Goal: Task Accomplishment & Management: Manage account settings

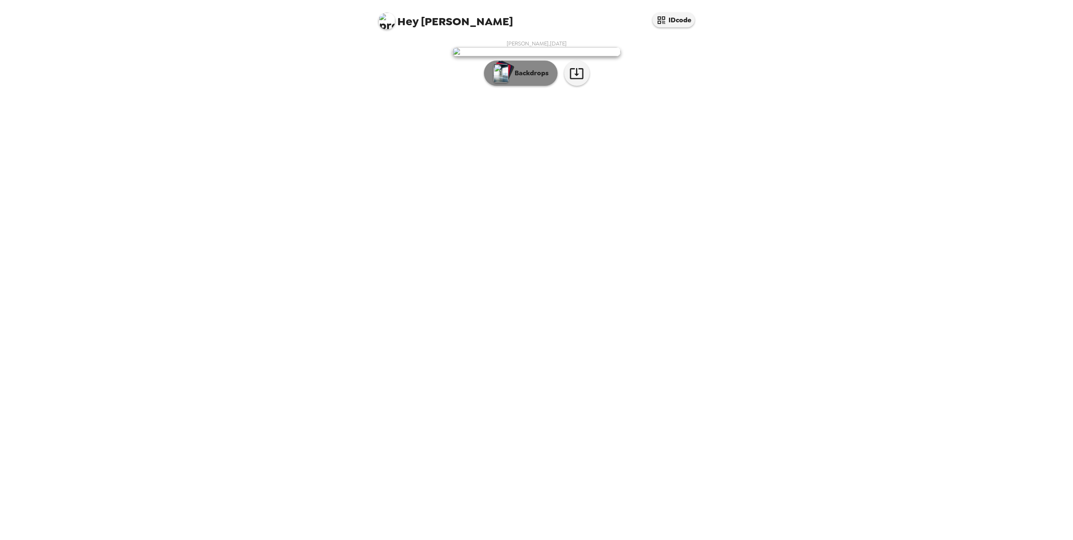
click at [508, 78] on div "button" at bounding box center [502, 70] width 17 height 16
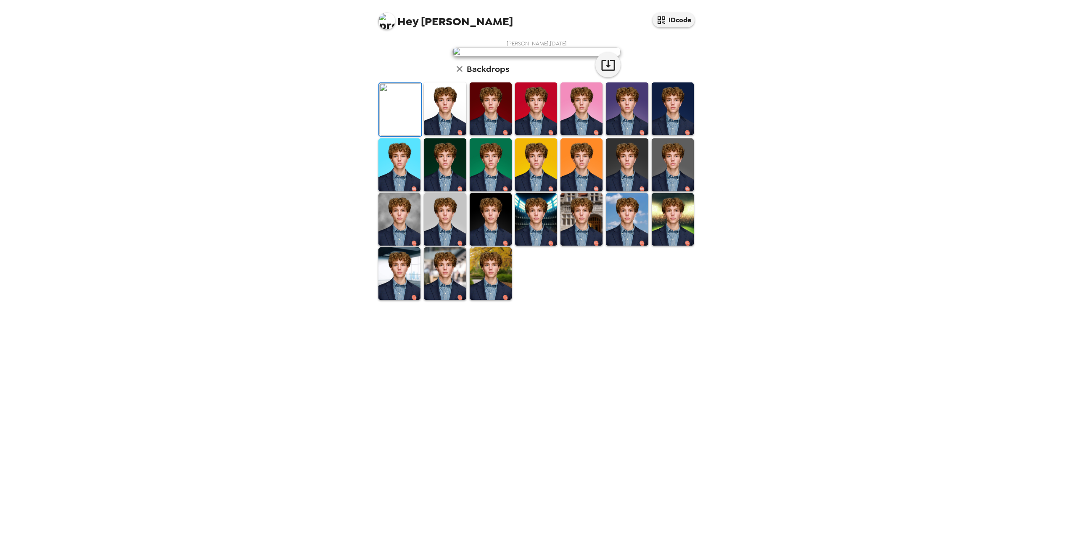
click at [431, 191] on img at bounding box center [445, 164] width 42 height 53
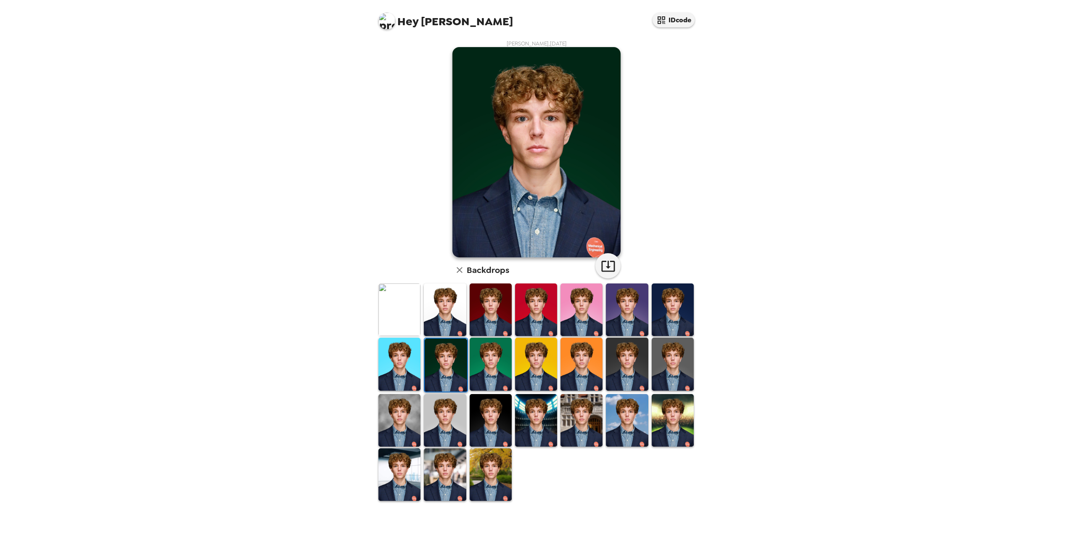
click at [449, 403] on img at bounding box center [445, 420] width 42 height 53
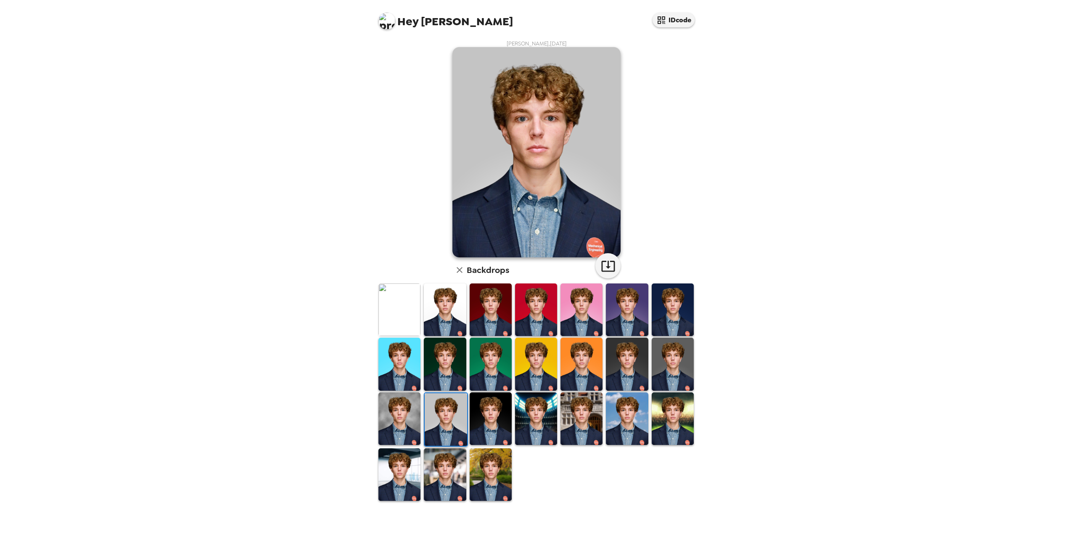
click at [523, 443] on img at bounding box center [536, 418] width 42 height 53
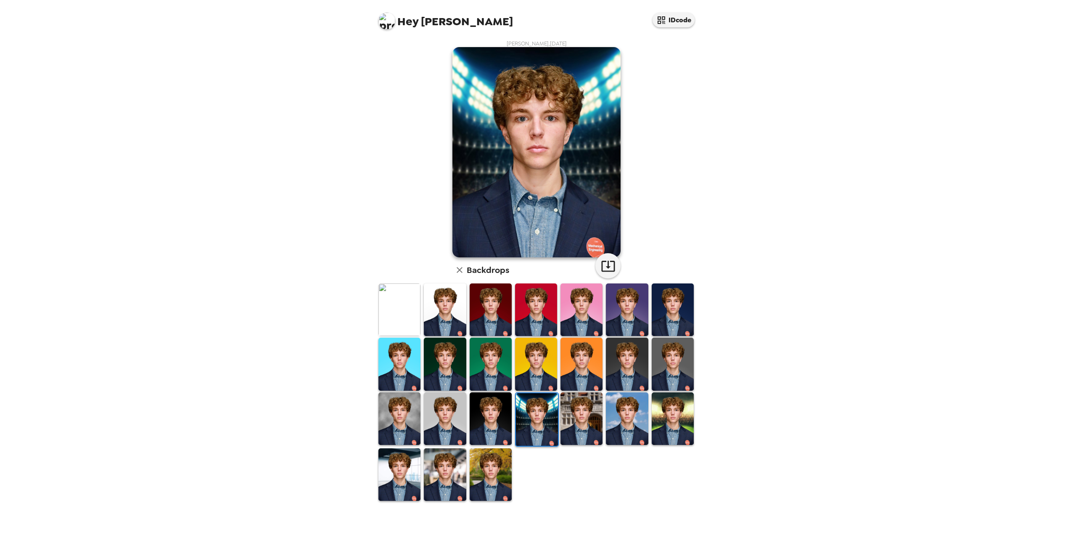
click at [559, 449] on div at bounding box center [538, 391] width 323 height 219
click at [438, 460] on img at bounding box center [445, 474] width 42 height 53
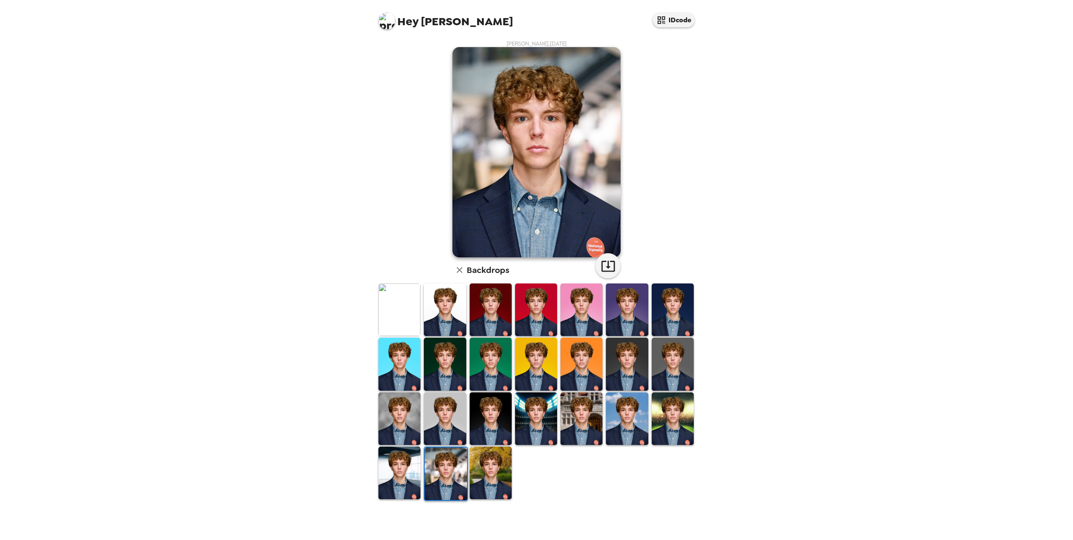
click at [495, 472] on img at bounding box center [491, 472] width 42 height 53
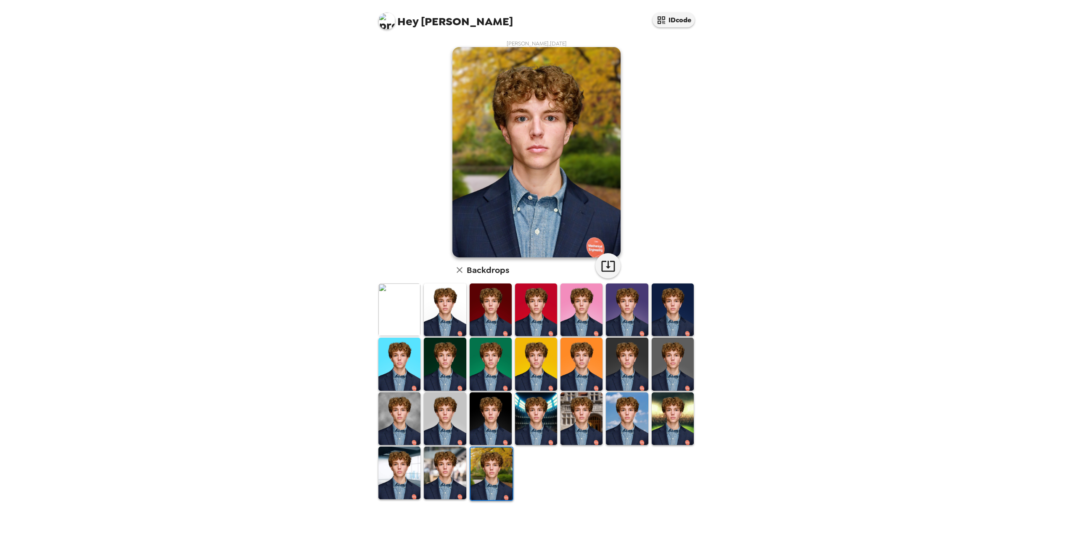
drag, startPoint x: 494, startPoint y: 472, endPoint x: 390, endPoint y: 329, distance: 177.2
click at [390, 329] on img at bounding box center [399, 309] width 42 height 53
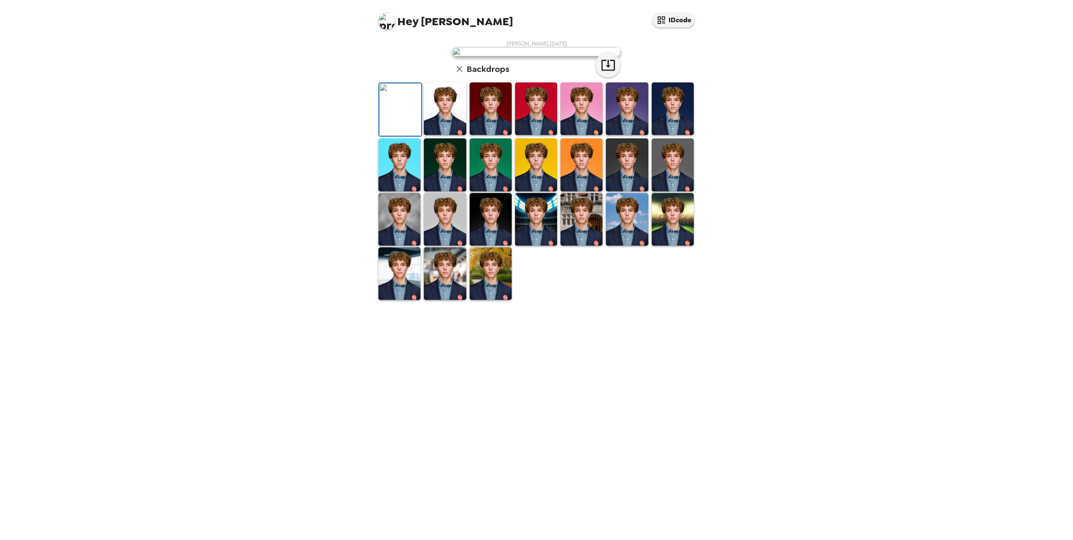
click at [451, 135] on img at bounding box center [445, 108] width 42 height 53
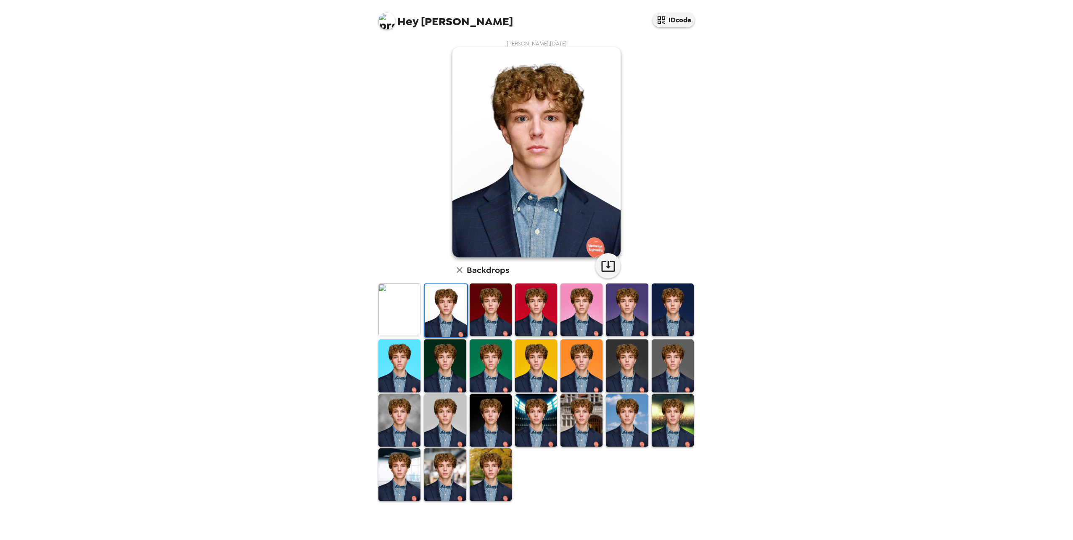
click at [515, 320] on img at bounding box center [536, 309] width 42 height 53
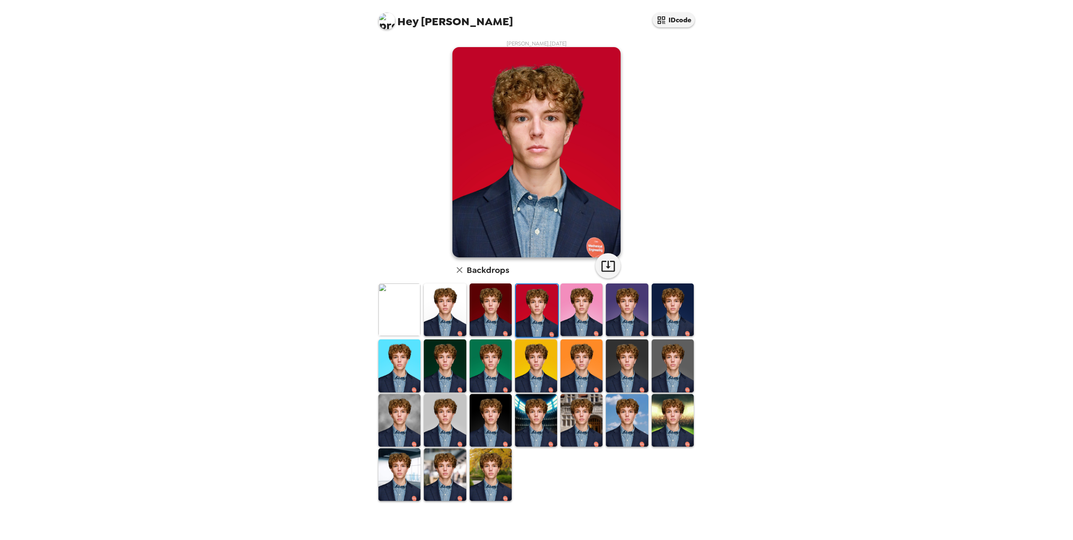
click at [573, 312] on img at bounding box center [581, 309] width 42 height 53
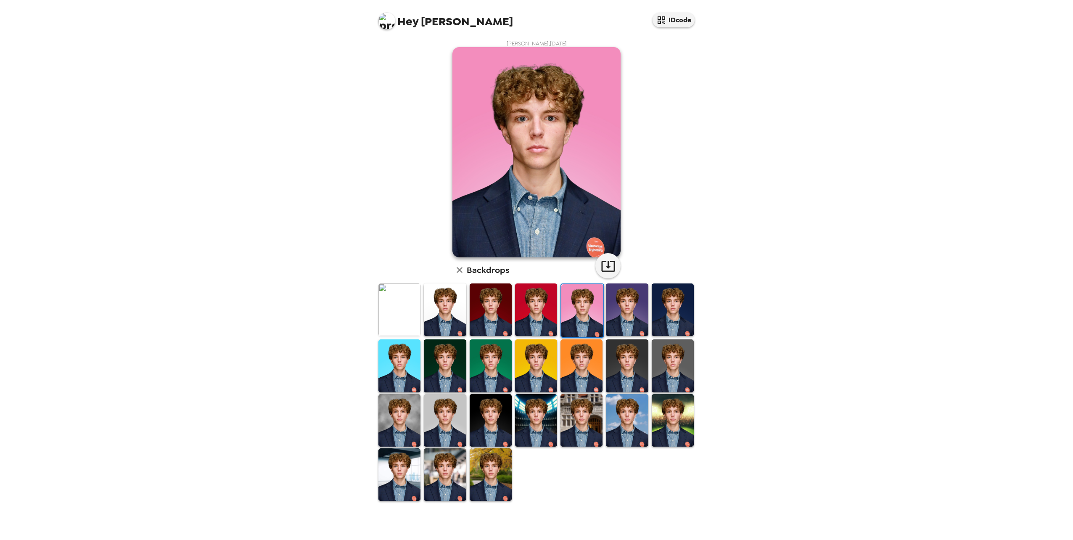
click at [624, 308] on img at bounding box center [627, 309] width 42 height 53
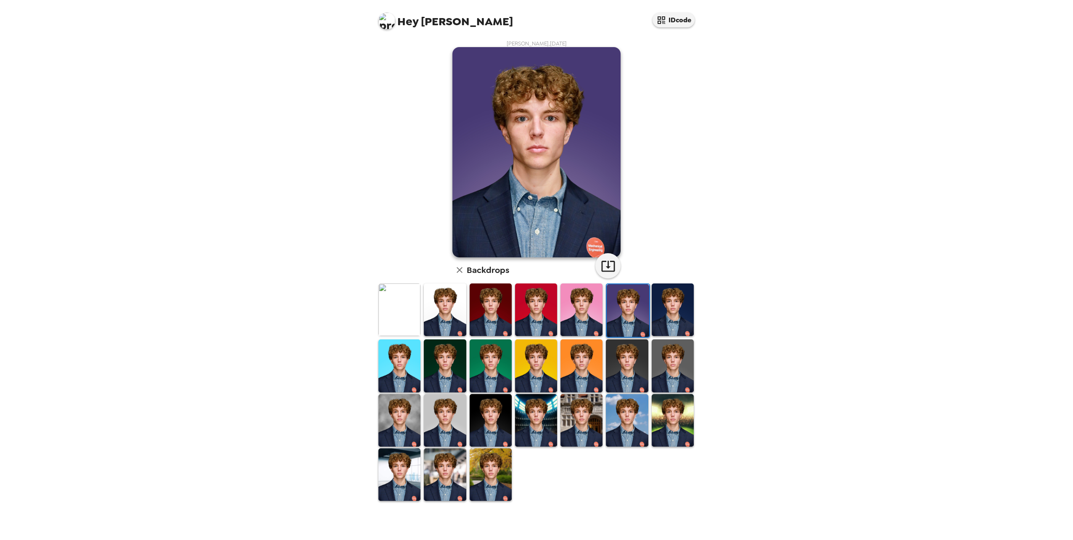
click at [653, 311] on img at bounding box center [673, 309] width 42 height 53
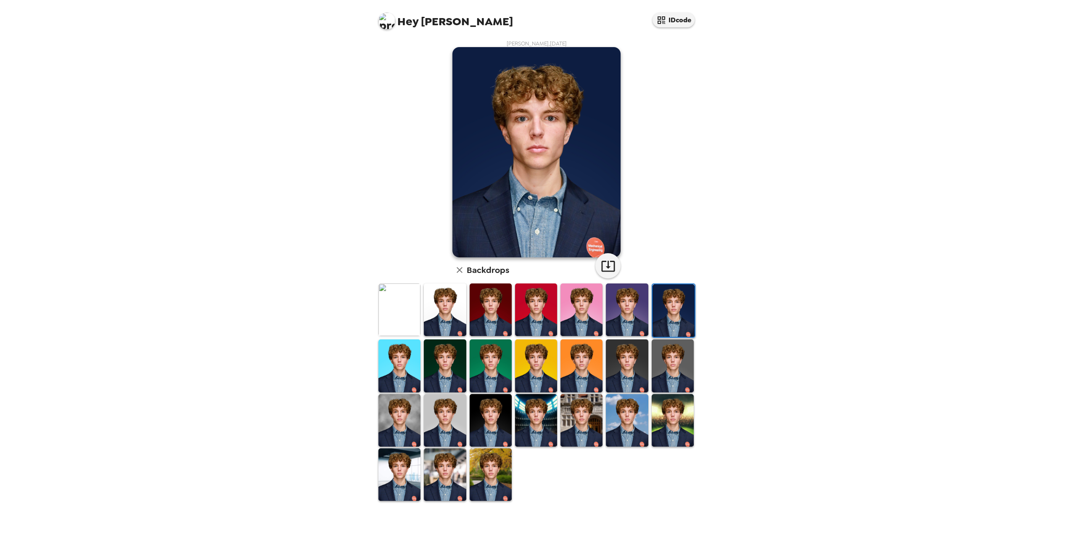
click at [652, 386] on img at bounding box center [673, 365] width 42 height 53
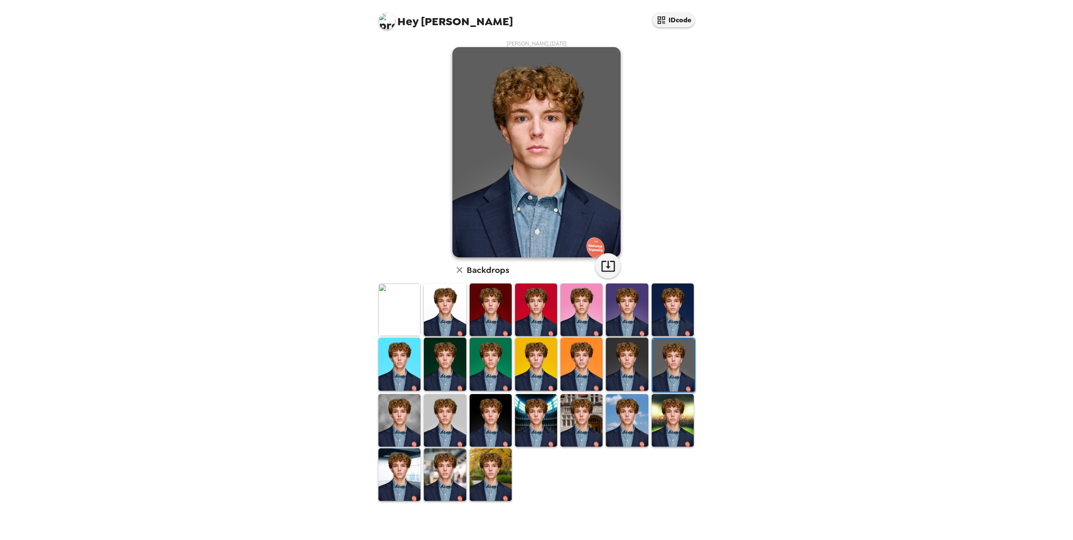
click at [659, 412] on img at bounding box center [673, 420] width 42 height 53
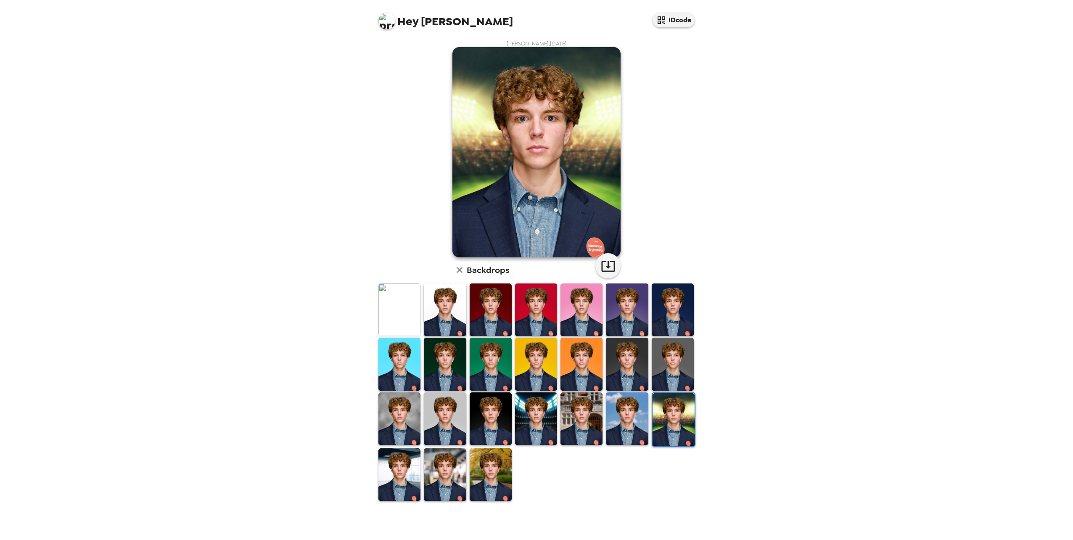
drag, startPoint x: 647, startPoint y: 406, endPoint x: 628, endPoint y: 406, distance: 18.9
drag, startPoint x: 628, startPoint y: 406, endPoint x: 614, endPoint y: 405, distance: 14.3
click at [614, 405] on img at bounding box center [627, 418] width 42 height 53
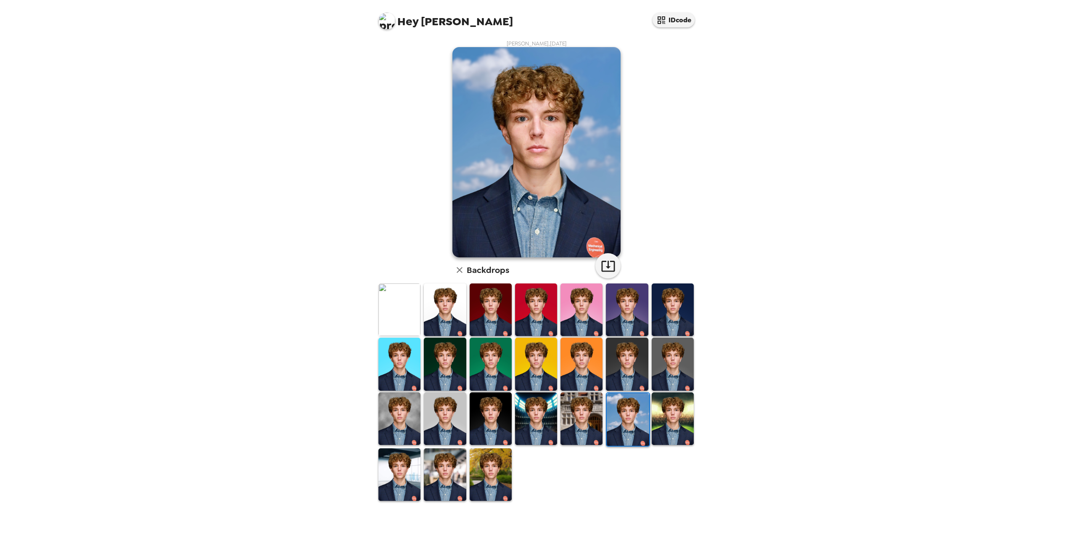
click at [575, 403] on img at bounding box center [581, 418] width 42 height 53
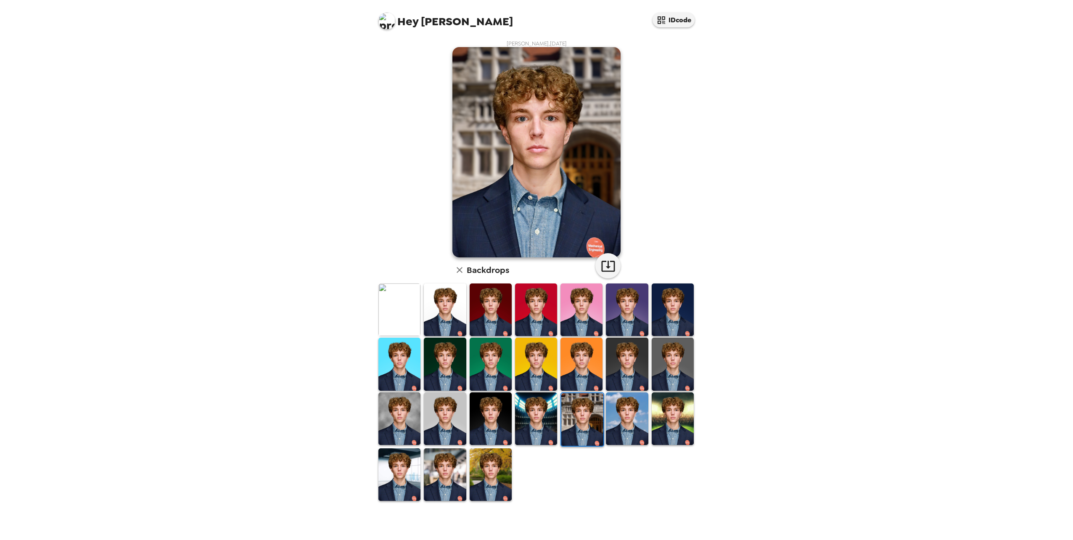
click at [496, 399] on img at bounding box center [491, 418] width 42 height 53
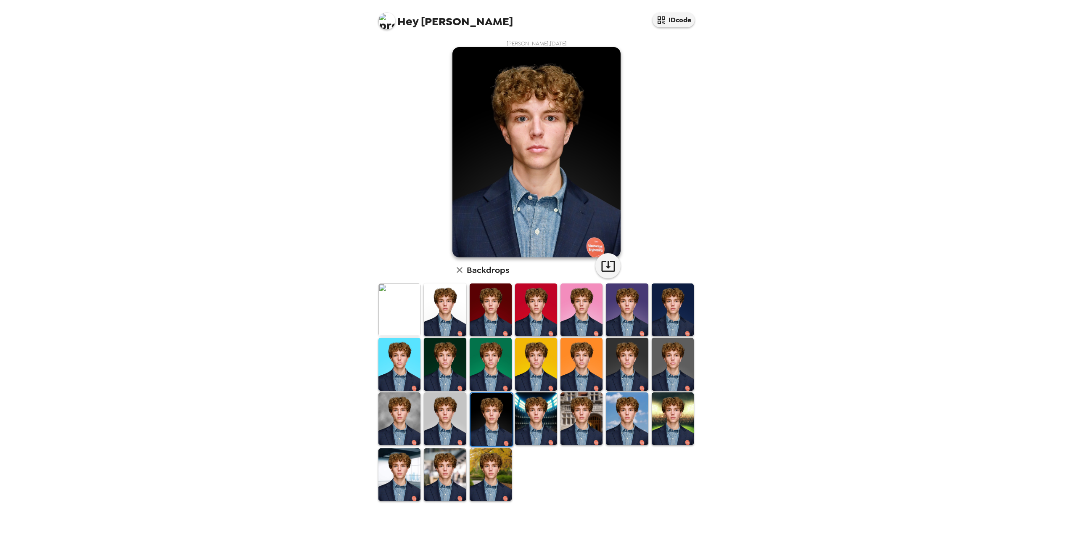
click at [458, 399] on img at bounding box center [445, 418] width 42 height 53
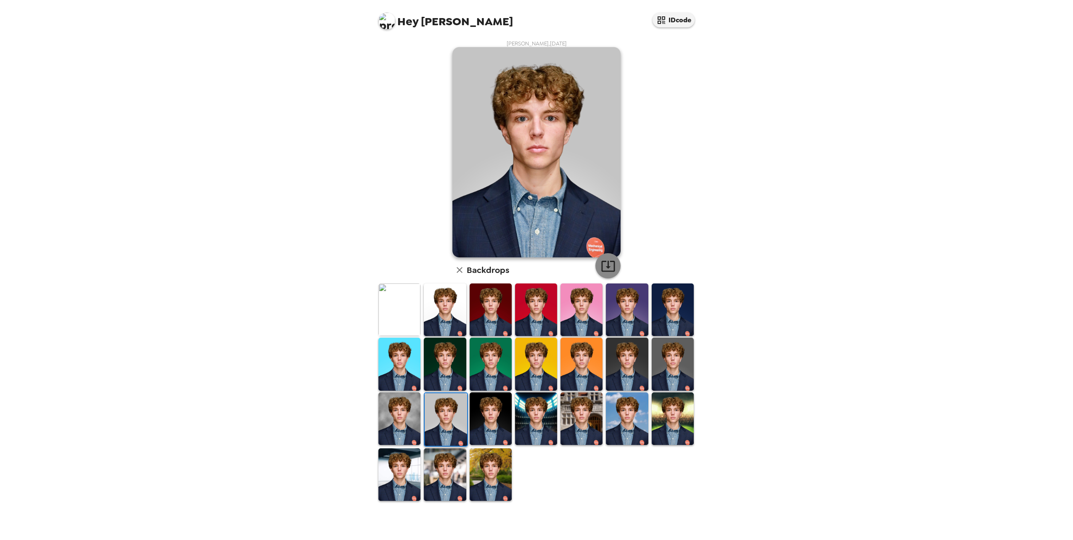
click at [601, 261] on icon "button" at bounding box center [608, 266] width 15 height 15
click at [427, 321] on img at bounding box center [445, 309] width 42 height 53
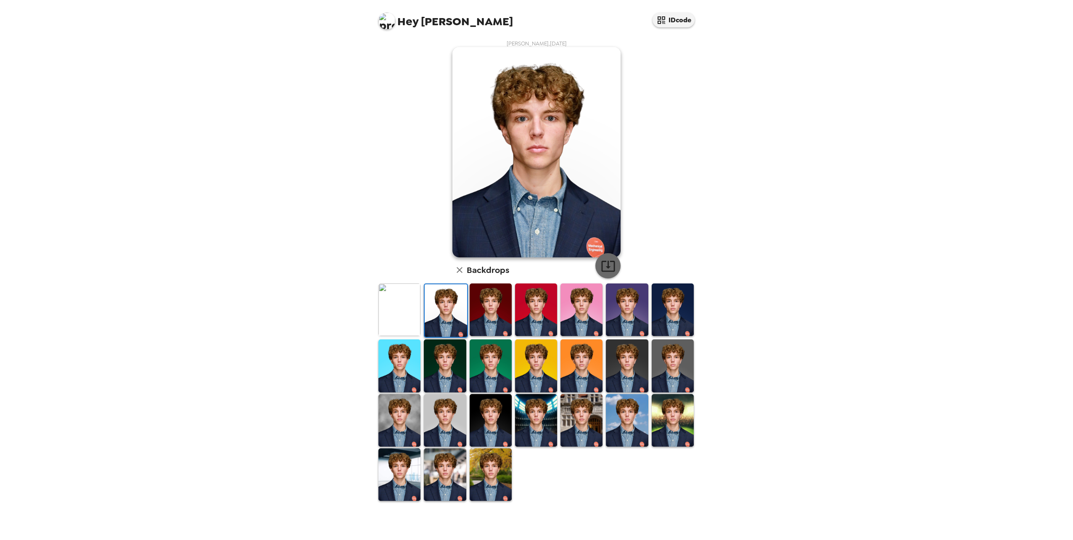
click at [604, 267] on icon "button" at bounding box center [608, 266] width 15 height 15
click at [472, 317] on img at bounding box center [491, 309] width 42 height 53
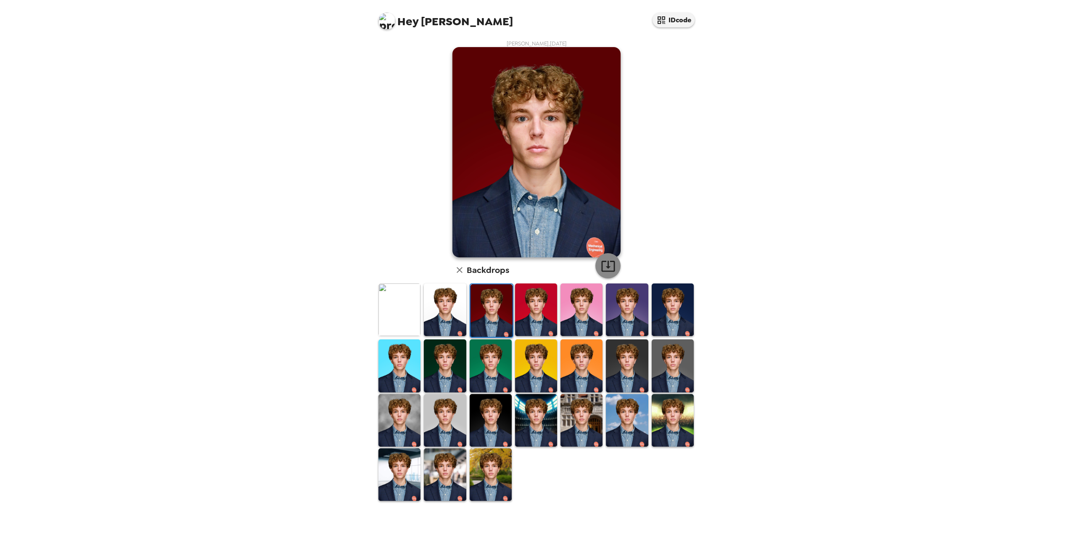
click at [607, 267] on icon "button" at bounding box center [607, 266] width 13 height 11
click at [576, 313] on img at bounding box center [581, 309] width 42 height 53
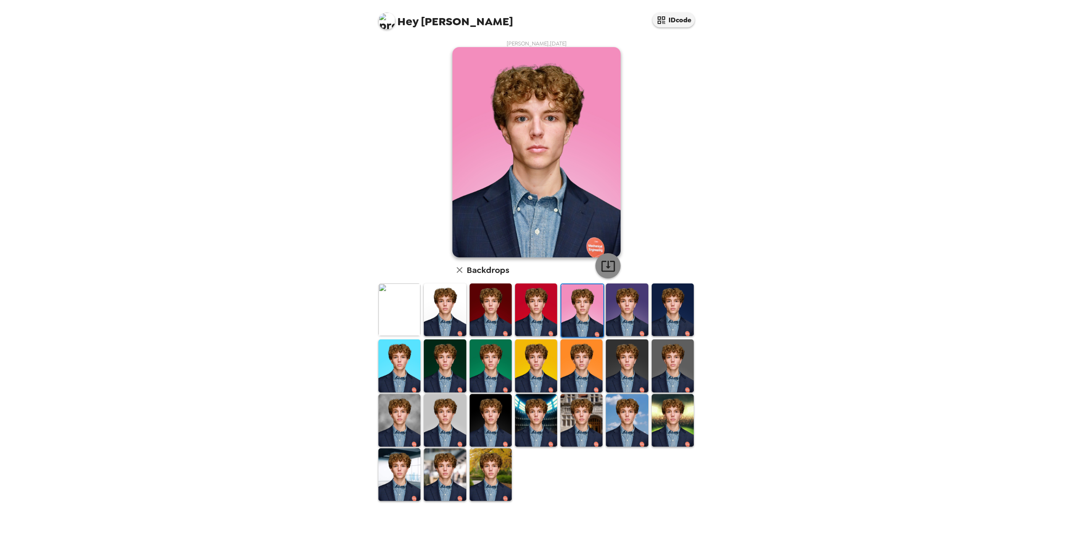
click at [599, 265] on button "button" at bounding box center [607, 265] width 25 height 25
click at [442, 372] on img at bounding box center [445, 365] width 42 height 53
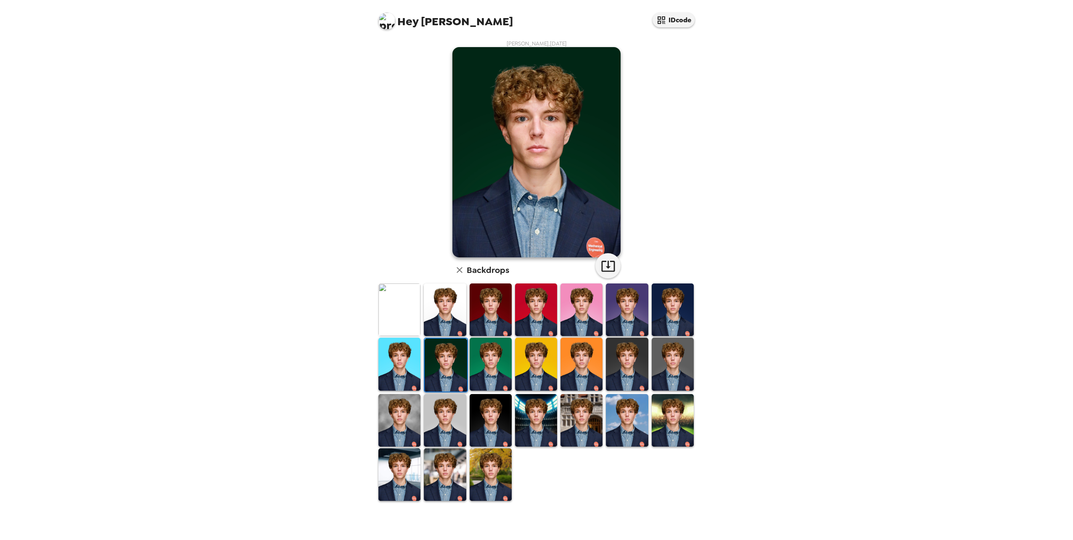
click at [514, 365] on div at bounding box center [535, 365] width 45 height 56
click at [444, 473] on img at bounding box center [445, 474] width 42 height 53
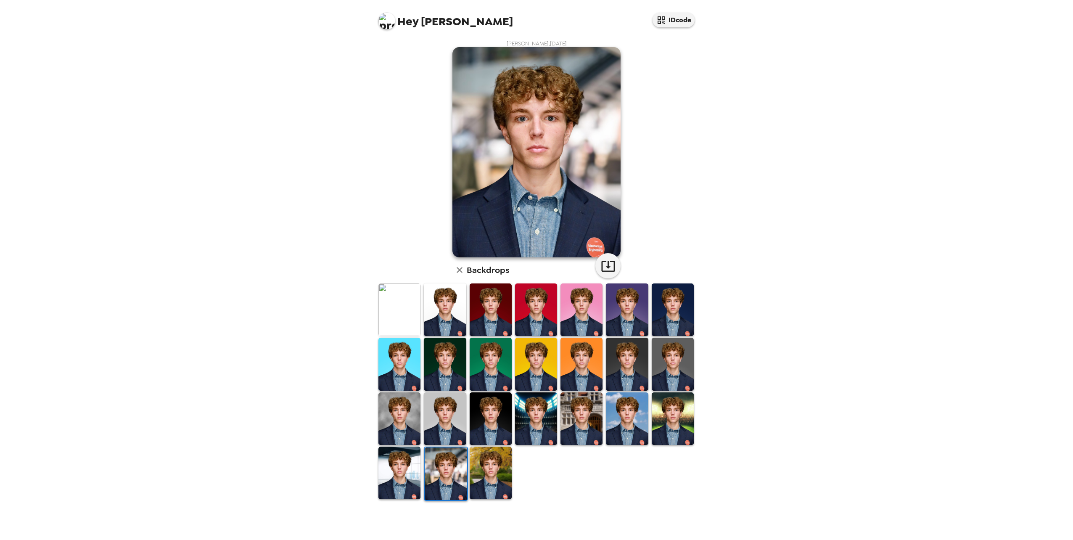
click at [386, 477] on img at bounding box center [399, 472] width 42 height 53
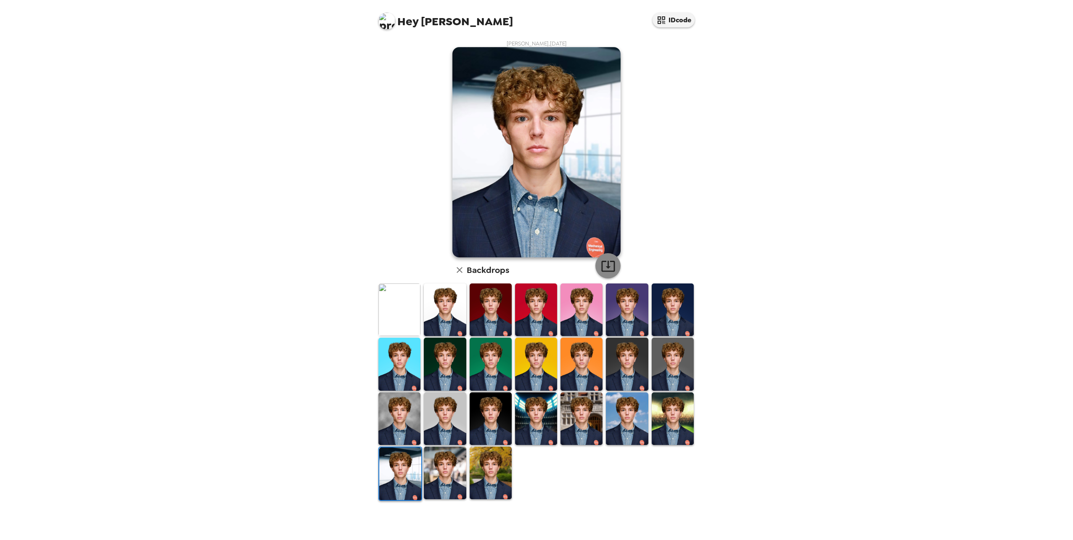
click at [605, 261] on icon "button" at bounding box center [607, 266] width 13 height 11
